Goal: Information Seeking & Learning: Learn about a topic

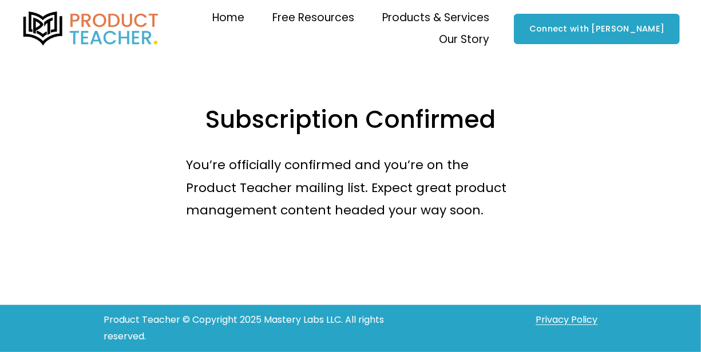
click at [0, 0] on span "Exploratory Session" at bounding box center [0, 0] width 0 height 0
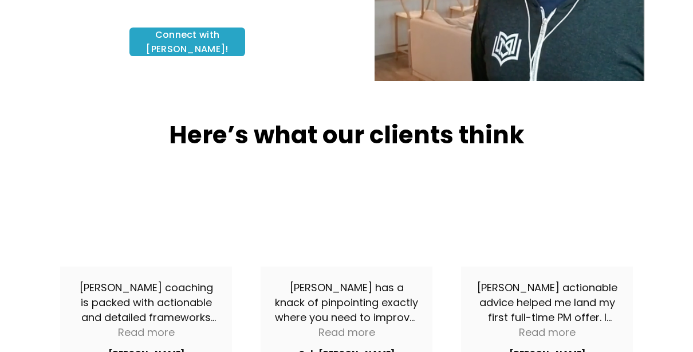
scroll to position [313, 0]
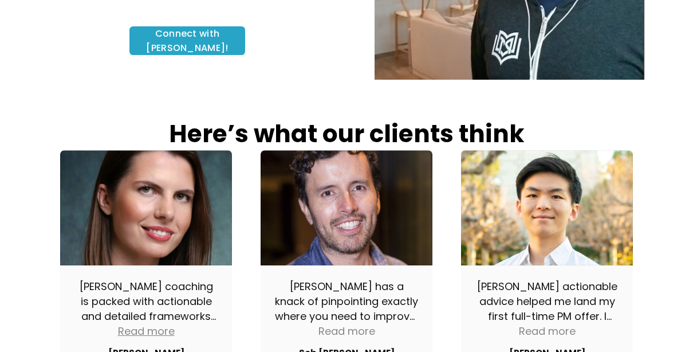
click at [154, 323] on div "Read more" at bounding box center [146, 330] width 57 height 15
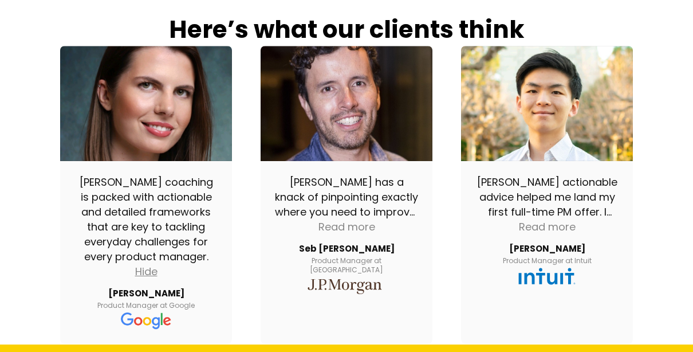
scroll to position [427, 0]
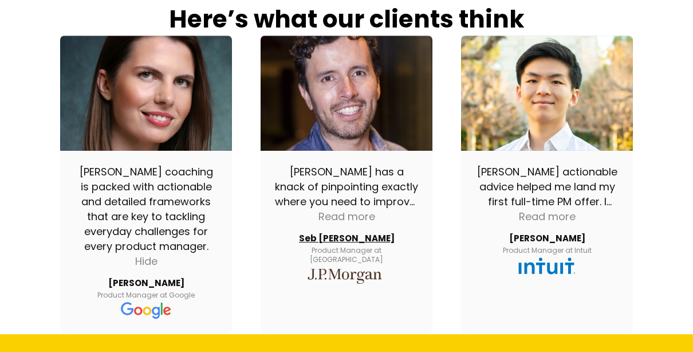
click at [344, 233] on span "Seb [PERSON_NAME]" at bounding box center [347, 238] width 96 height 10
click at [353, 209] on div "Read more" at bounding box center [346, 216] width 57 height 15
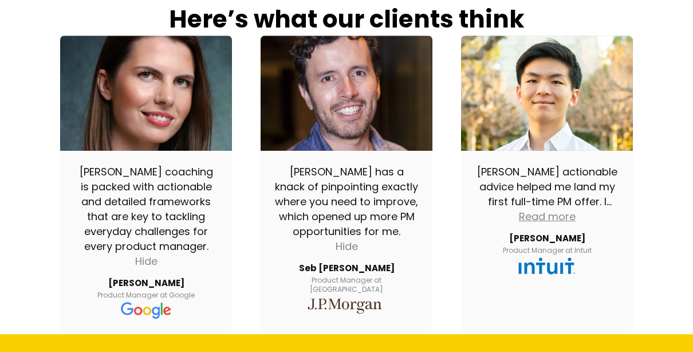
click at [573, 209] on div "Read more" at bounding box center [547, 216] width 57 height 15
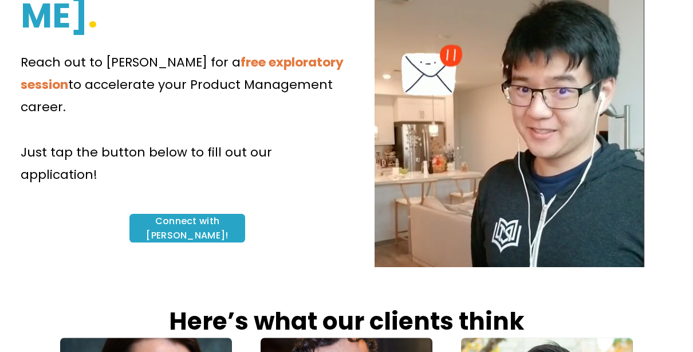
scroll to position [0, 0]
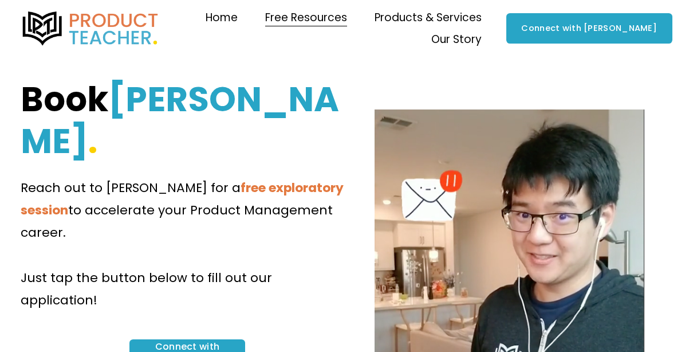
click at [472, 16] on span "Products & Services" at bounding box center [427, 17] width 107 height 19
click at [477, 14] on span "Products & Services" at bounding box center [427, 17] width 107 height 19
click at [481, 40] on span "Our Story" at bounding box center [456, 39] width 50 height 19
click at [0, 0] on span "Why Product Teacher?" at bounding box center [0, 0] width 0 height 0
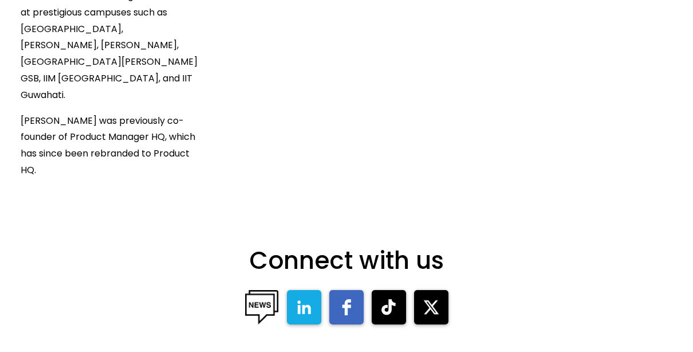
scroll to position [1415, 0]
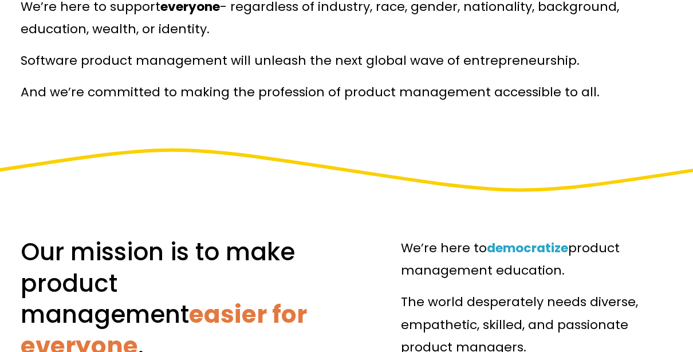
scroll to position [0, 0]
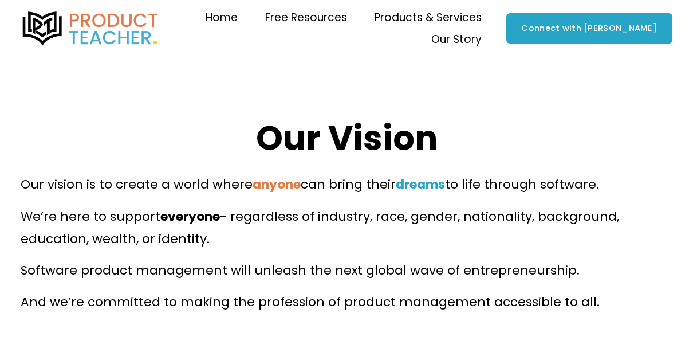
click at [0, 0] on span "Coaching" at bounding box center [0, 0] width 0 height 0
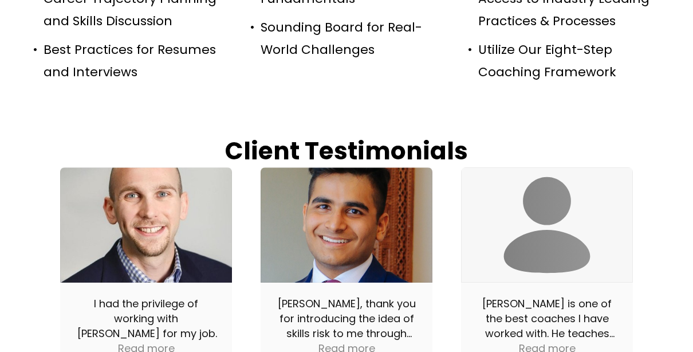
scroll to position [973, 0]
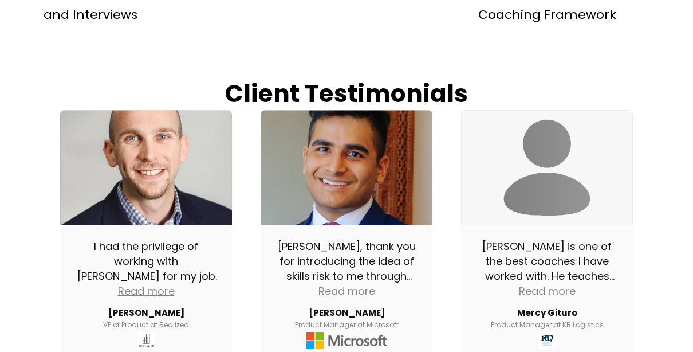
click at [165, 283] on div "Read more" at bounding box center [146, 290] width 57 height 15
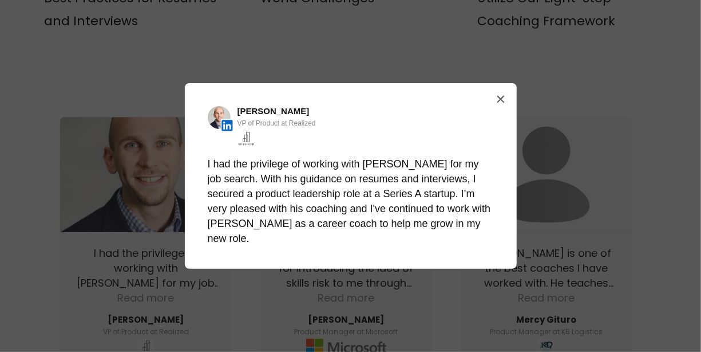
click at [447, 300] on div "Andy Steckiel VP of Product at Realized I had the privilege of working with Cle…" at bounding box center [350, 176] width 701 height 352
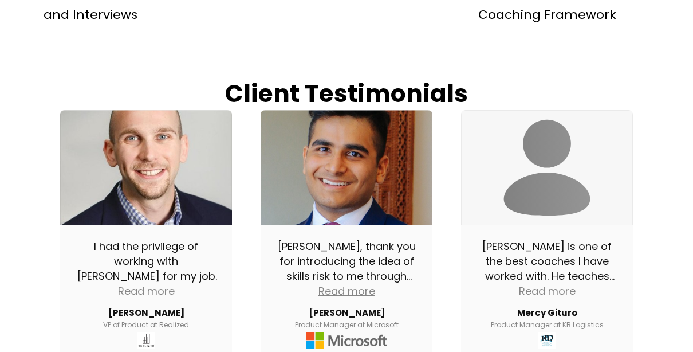
click at [356, 283] on div "Read more" at bounding box center [346, 290] width 57 height 15
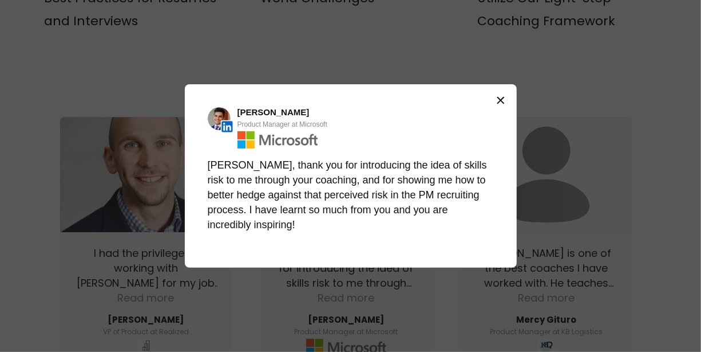
click at [502, 100] on icon "Close" at bounding box center [500, 100] width 9 height 9
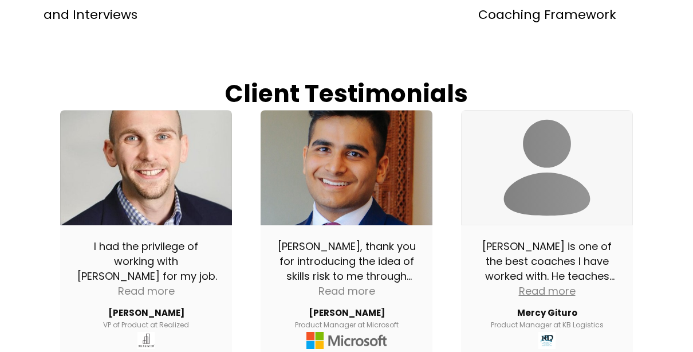
click at [552, 283] on div "Read more" at bounding box center [547, 290] width 57 height 15
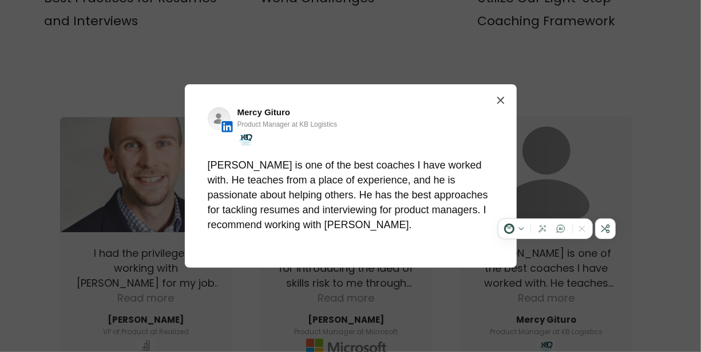
click at [445, 311] on div "Avatar stub icon Mercy Gituro Product Manager at KB Logistics Clement is one of…" at bounding box center [350, 176] width 701 height 352
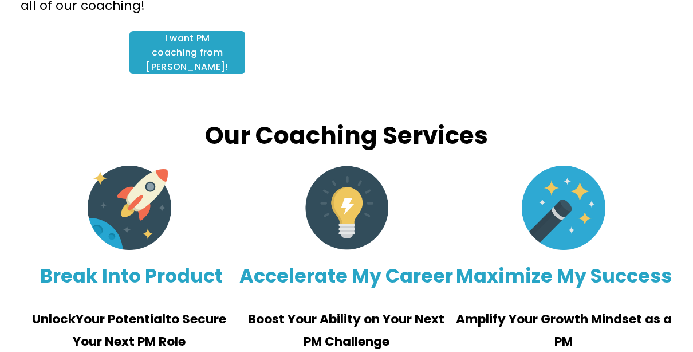
scroll to position [353, 0]
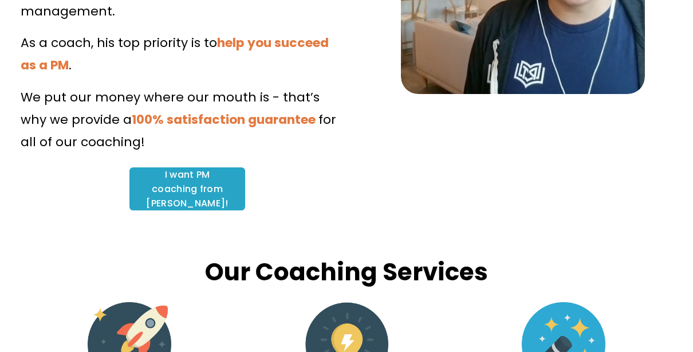
click at [210, 167] on link "I want PM coaching from Clement!" at bounding box center [187, 188] width 116 height 43
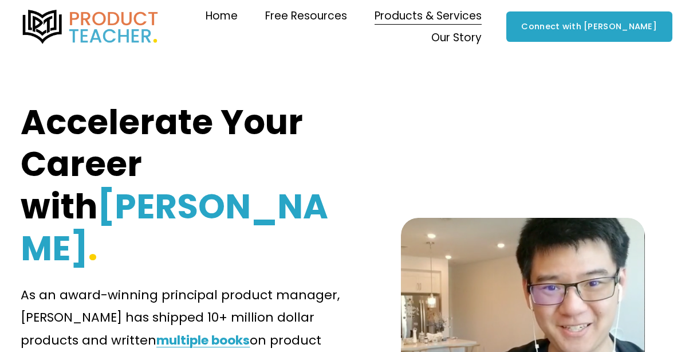
scroll to position [0, 0]
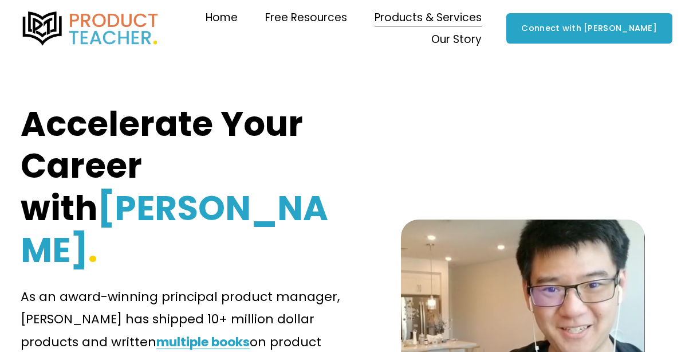
click at [0, 0] on span "Workshops" at bounding box center [0, 0] width 0 height 0
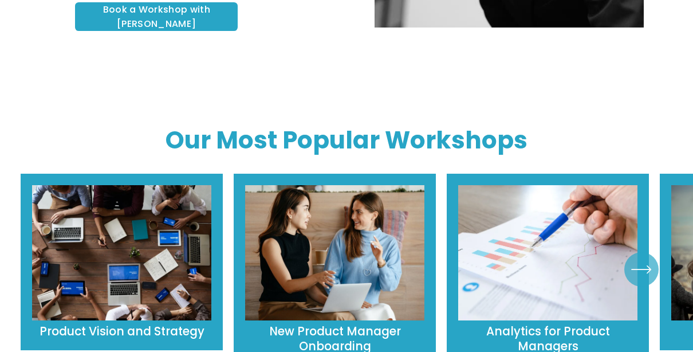
scroll to position [401, 0]
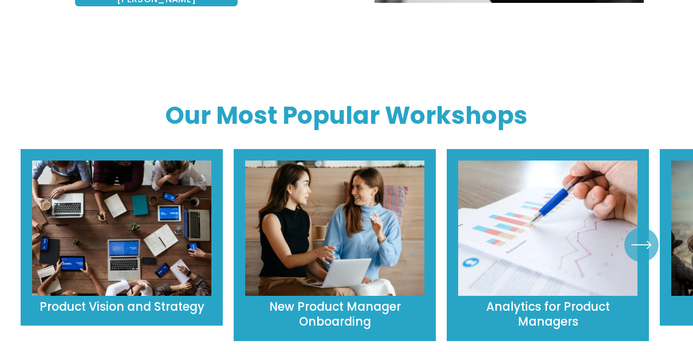
click at [644, 234] on icon "\a \a \a Next\a \a" at bounding box center [641, 244] width 21 height 21
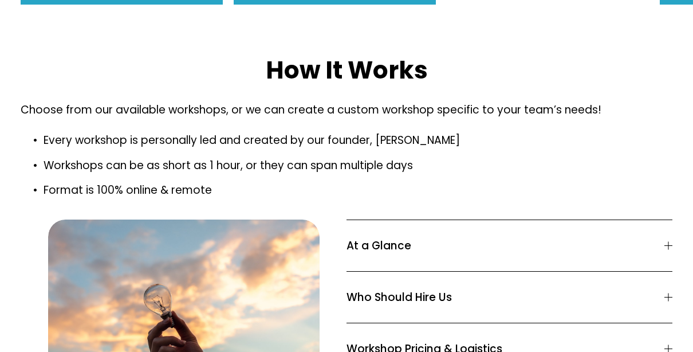
scroll to position [744, 0]
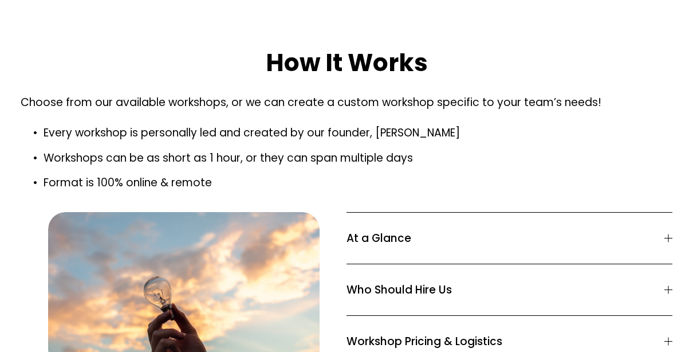
click at [378, 230] on span "At a Glance" at bounding box center [505, 238] width 318 height 17
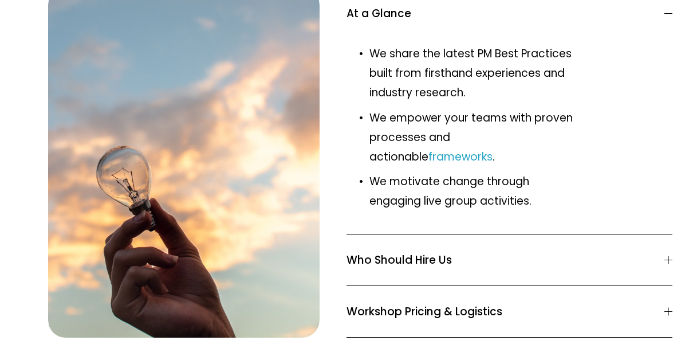
scroll to position [973, 0]
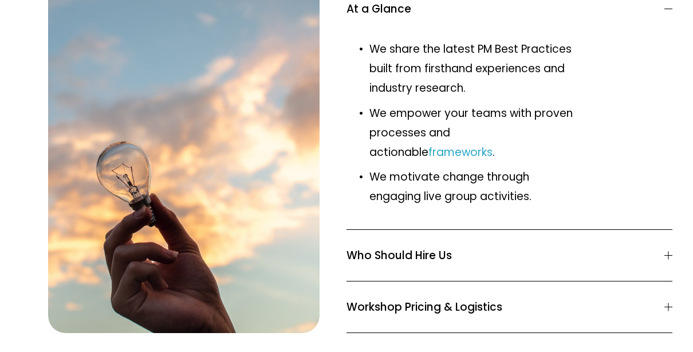
click at [443, 247] on span "Who Should Hire Us" at bounding box center [505, 255] width 318 height 17
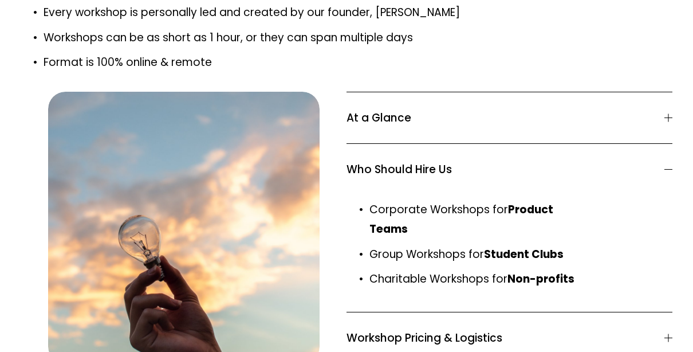
scroll to position [859, 0]
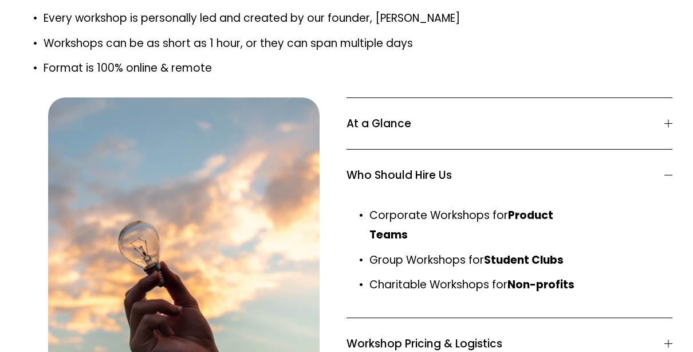
click at [467, 335] on span "Workshop Pricing & Logistics" at bounding box center [505, 343] width 318 height 17
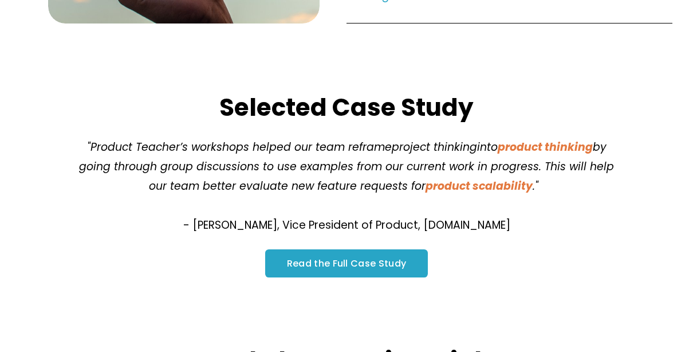
scroll to position [1489, 0]
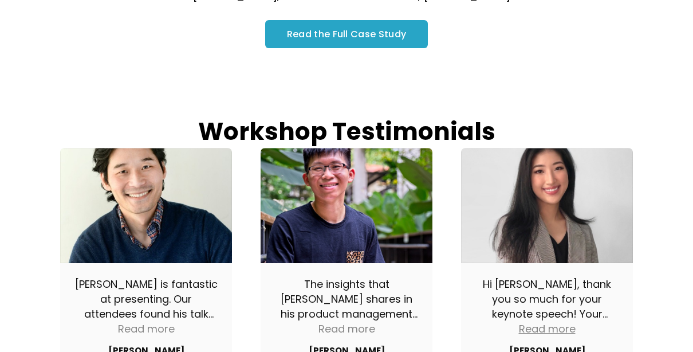
click at [554, 321] on div "Read more" at bounding box center [547, 328] width 57 height 15
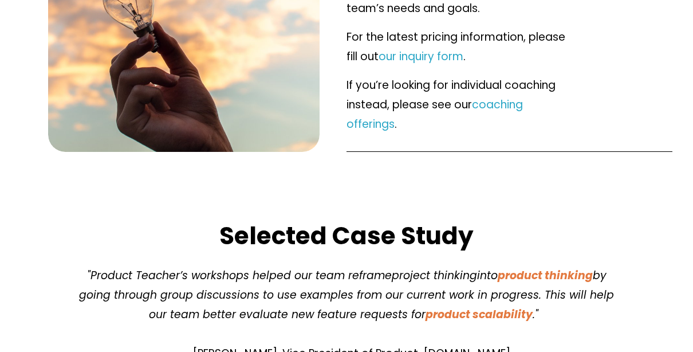
scroll to position [1037, 0]
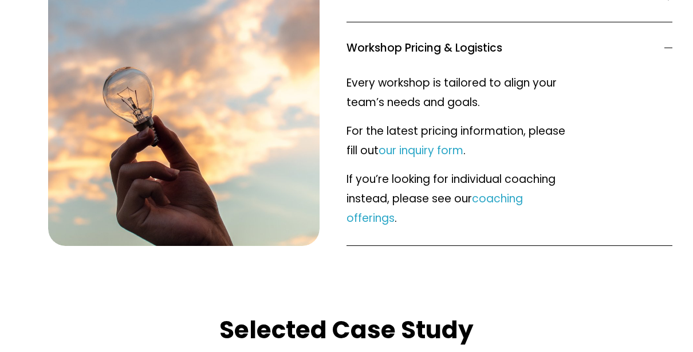
click at [428, 143] on link "our inquiry form" at bounding box center [420, 150] width 85 height 15
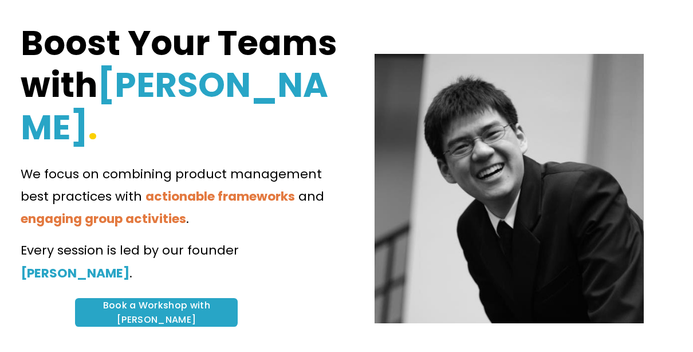
scroll to position [0, 0]
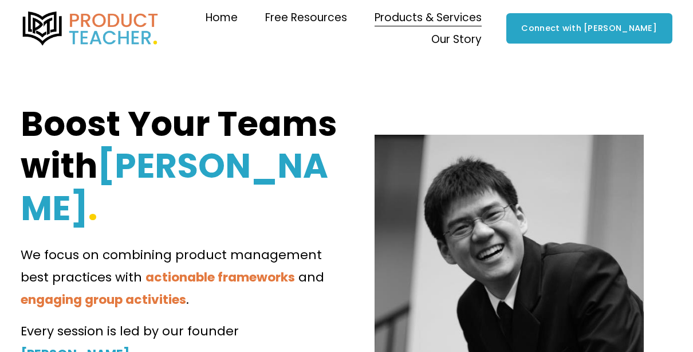
click at [0, 0] on span "Exploratory Session" at bounding box center [0, 0] width 0 height 0
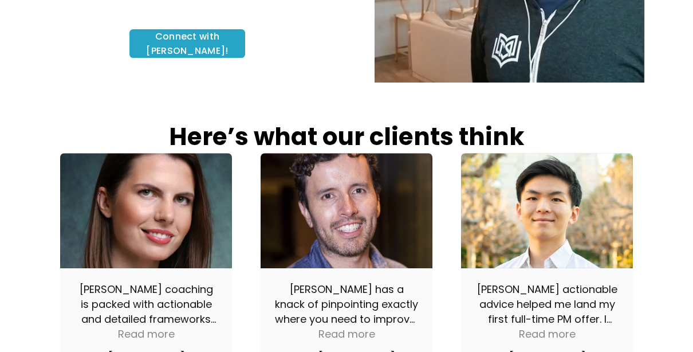
scroll to position [481, 0]
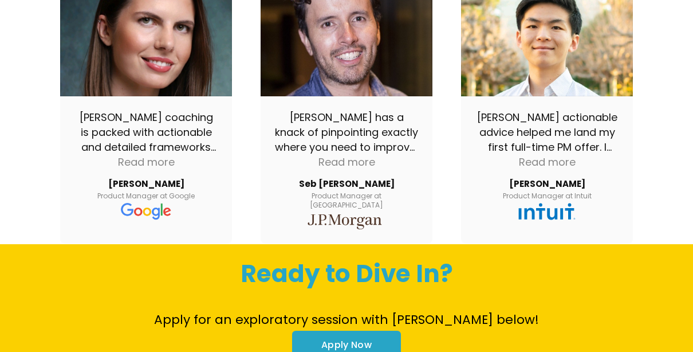
click at [328, 330] on link "Apply Now" at bounding box center [346, 344] width 109 height 28
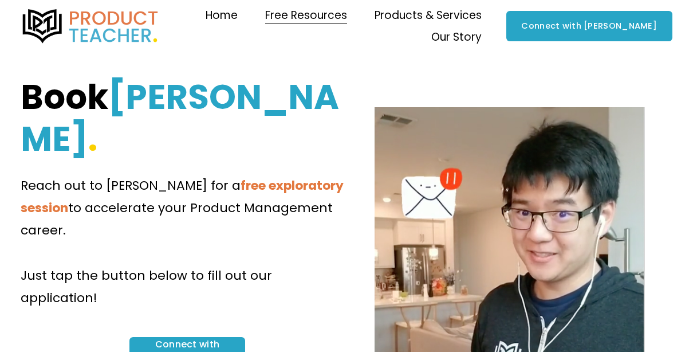
scroll to position [0, 0]
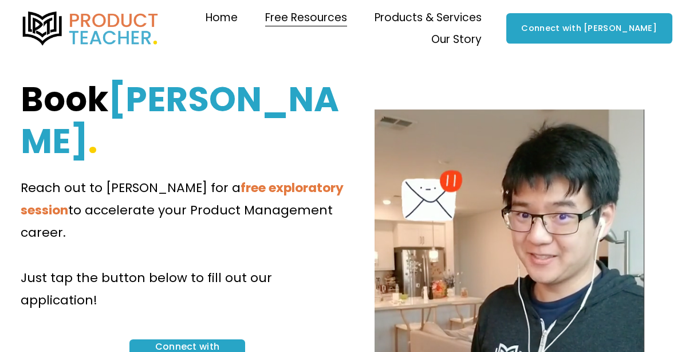
click at [0, 0] on span "Blog" at bounding box center [0, 0] width 0 height 0
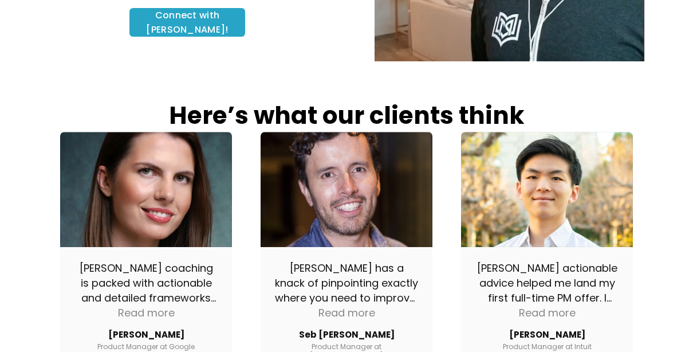
scroll to position [401, 0]
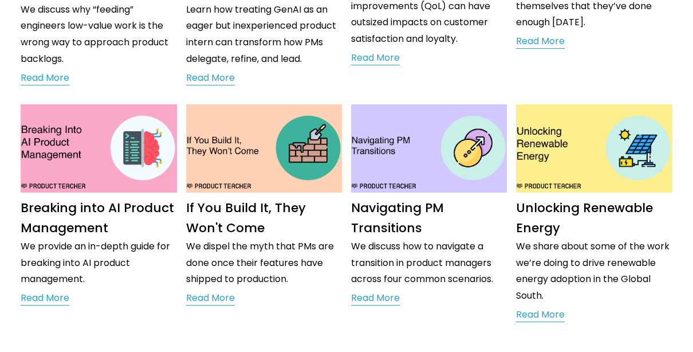
scroll to position [344, 0]
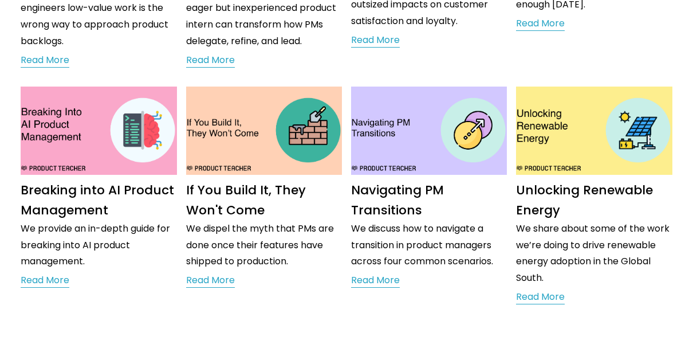
click at [378, 284] on link "Read More" at bounding box center [375, 280] width 49 height 17
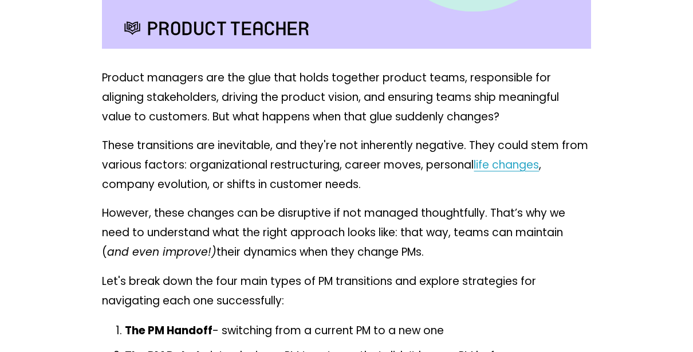
scroll to position [458, 0]
